Goal: Task Accomplishment & Management: Manage account settings

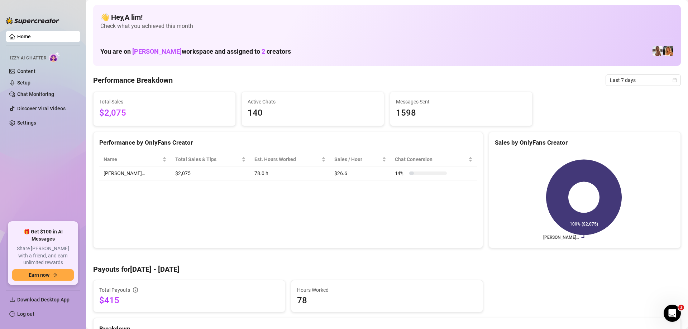
click at [22, 35] on link "Home" at bounding box center [24, 37] width 14 height 6
click at [67, 198] on ul "Home Izzy AI Chatter Content Setup Chat Monitoring Discover Viral Videos Settin…" at bounding box center [43, 123] width 75 height 191
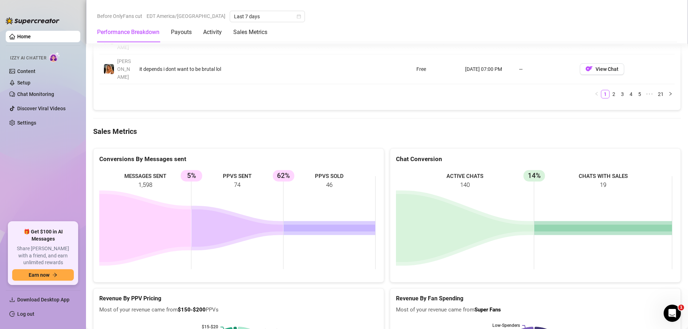
scroll to position [967, 0]
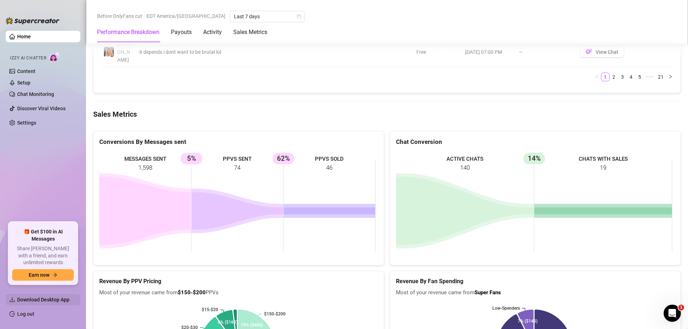
click at [39, 295] on span "Download Desktop App" at bounding box center [45, 299] width 57 height 11
click at [40, 301] on span "Download Desktop App" at bounding box center [43, 300] width 52 height 6
click at [24, 120] on link "Settings" at bounding box center [26, 123] width 19 height 6
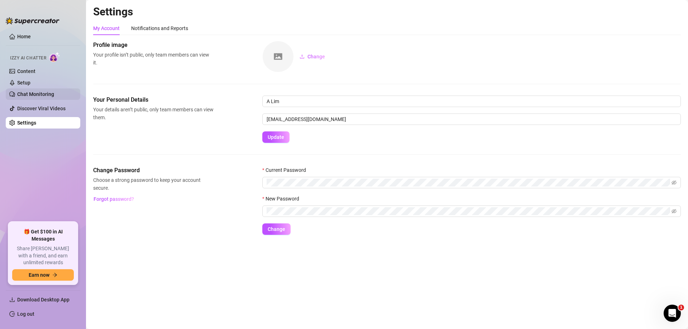
click at [29, 93] on link "Chat Monitoring" at bounding box center [35, 94] width 37 height 6
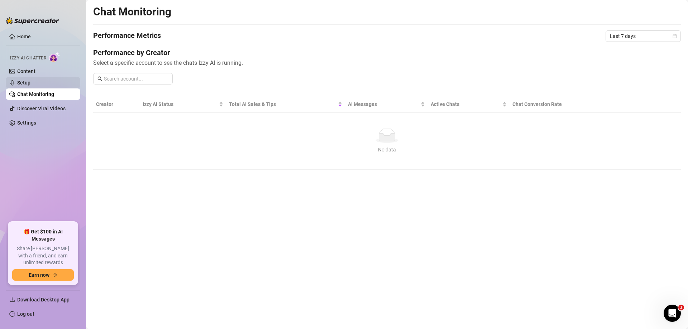
click at [30, 83] on link "Setup" at bounding box center [23, 83] width 13 height 6
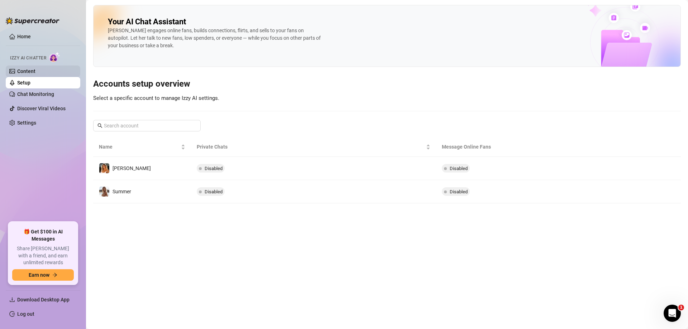
click at [34, 69] on link "Content" at bounding box center [26, 71] width 18 height 6
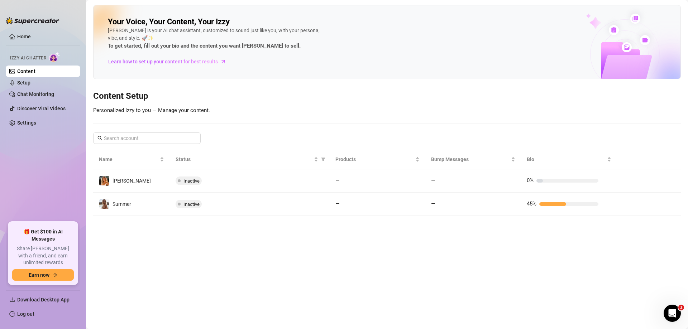
click at [38, 56] on span "Izzy AI Chatter" at bounding box center [28, 58] width 36 height 7
click at [17, 38] on link "Home" at bounding box center [24, 37] width 14 height 6
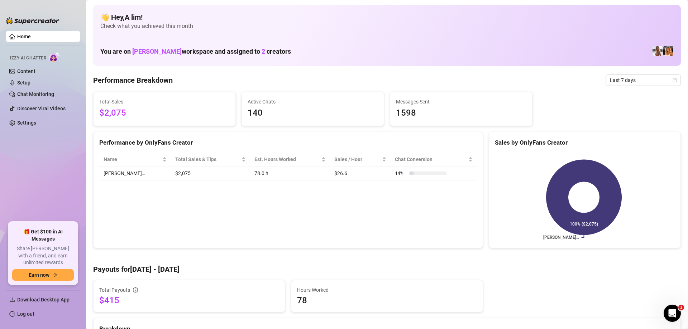
click at [25, 37] on link "Home" at bounding box center [24, 37] width 14 height 6
click at [676, 310] on icon "Open Intercom Messenger" at bounding box center [671, 313] width 12 height 12
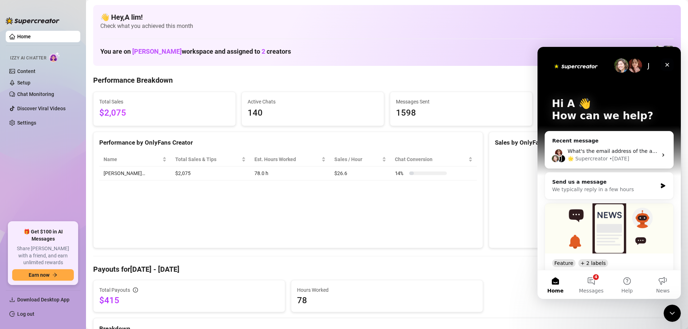
click at [670, 65] on div "Close" at bounding box center [667, 64] width 13 height 13
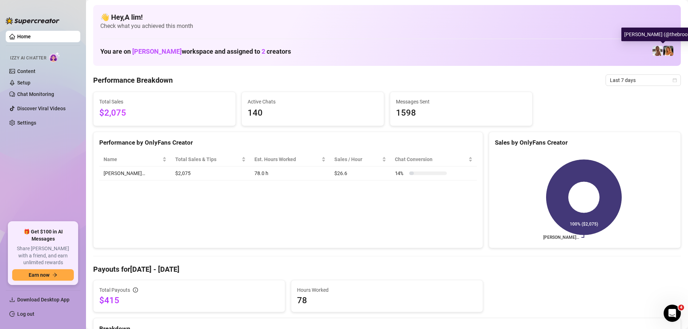
click at [663, 52] on img at bounding box center [668, 51] width 10 height 10
click at [57, 134] on ul "Home Izzy AI Chatter Content Setup Chat Monitoring Discover Viral Videos Settin…" at bounding box center [43, 123] width 75 height 191
click at [27, 314] on link "Log out" at bounding box center [25, 314] width 17 height 6
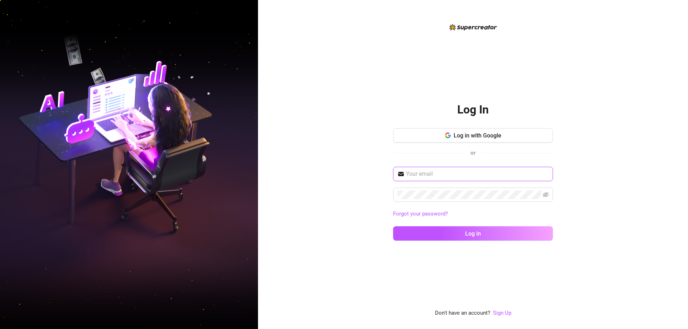
click at [477, 172] on input "text" at bounding box center [477, 174] width 143 height 9
paste input "dee.infloww444@gmail.com"
type input "dee.infloww444@gmail.com"
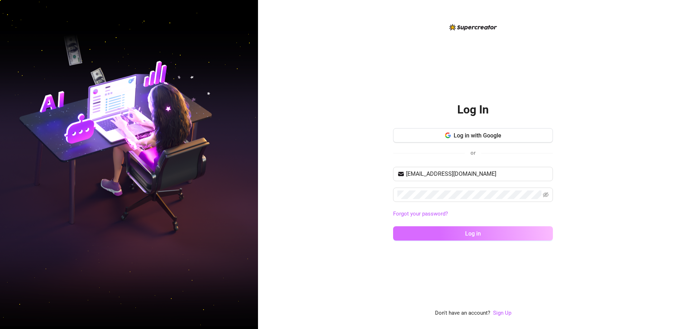
click at [455, 235] on button "Log in" at bounding box center [473, 233] width 160 height 14
